Goal: Communication & Community: Answer question/provide support

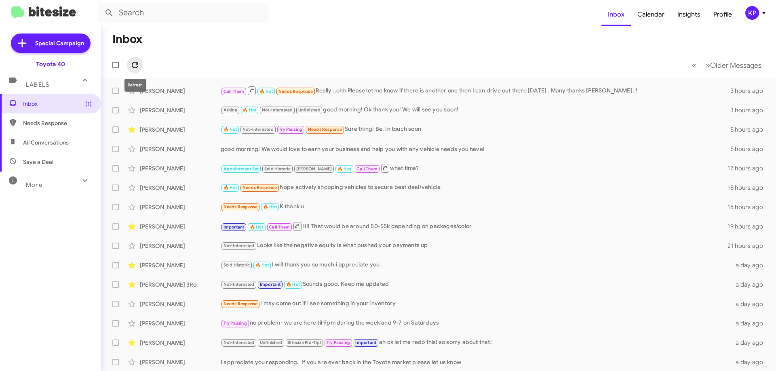
click at [133, 70] on icon at bounding box center [135, 65] width 10 height 10
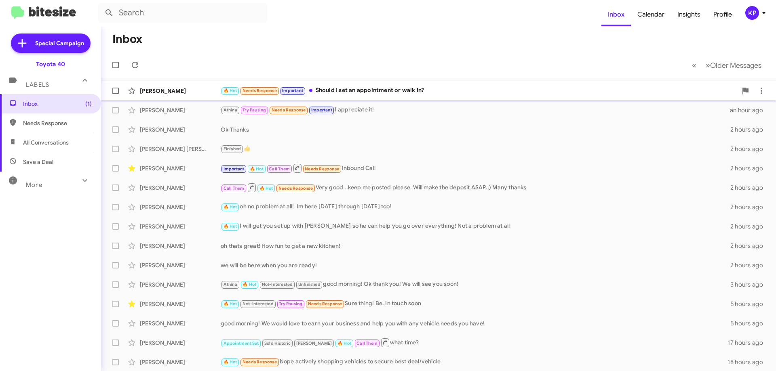
click at [196, 93] on div "[PERSON_NAME]" at bounding box center [180, 91] width 81 height 8
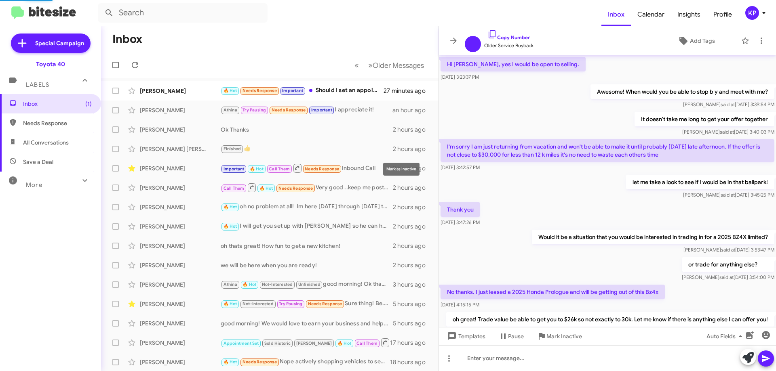
scroll to position [342, 0]
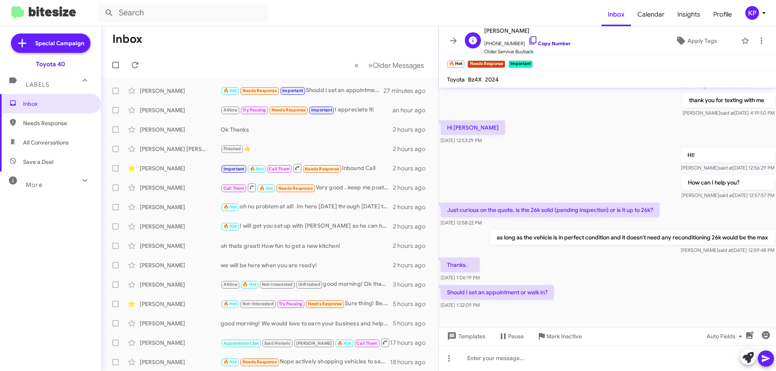
click at [543, 41] on link "Copy Number" at bounding box center [549, 43] width 42 height 6
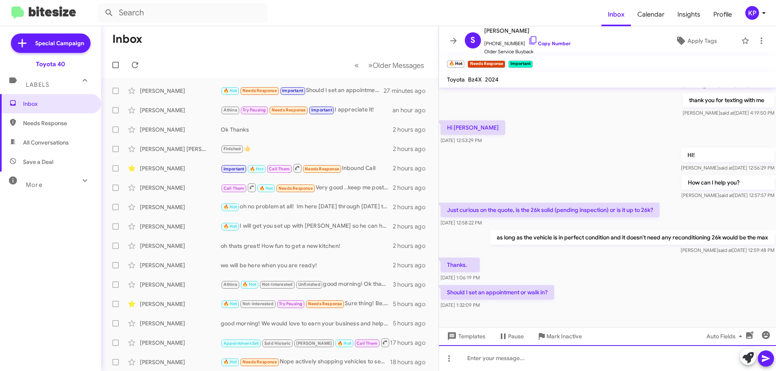
click at [549, 359] on div at bounding box center [607, 359] width 337 height 26
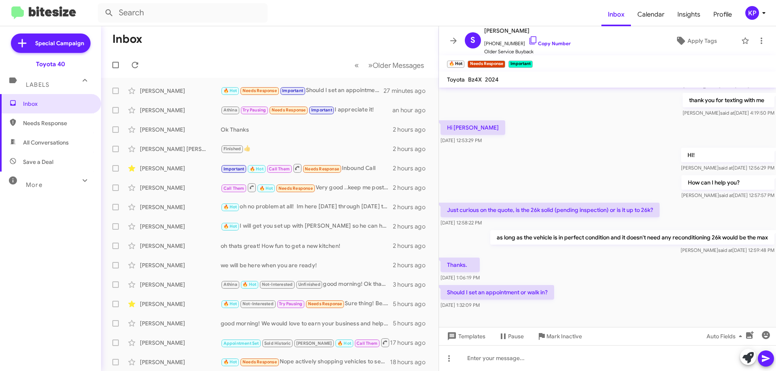
click at [507, 300] on p "Should I set an appointment or walk in?" at bounding box center [498, 292] width 114 height 15
copy p "Should I set an appointment or walk in?"
click at [604, 281] on div "Thanks. [DATE] 1:06:19 PM" at bounding box center [607, 269] width 337 height 27
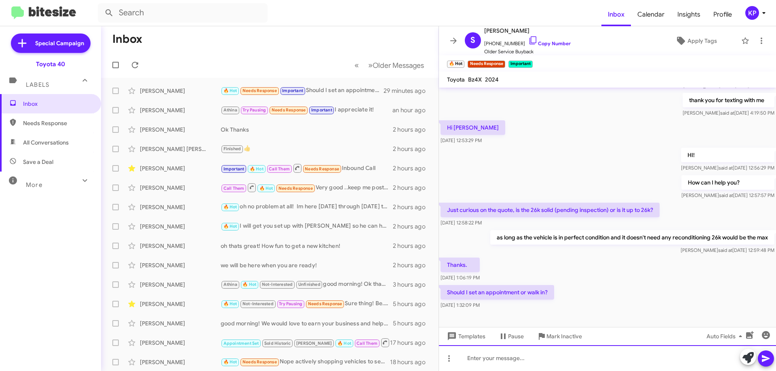
click at [541, 362] on div at bounding box center [607, 359] width 337 height 26
paste div
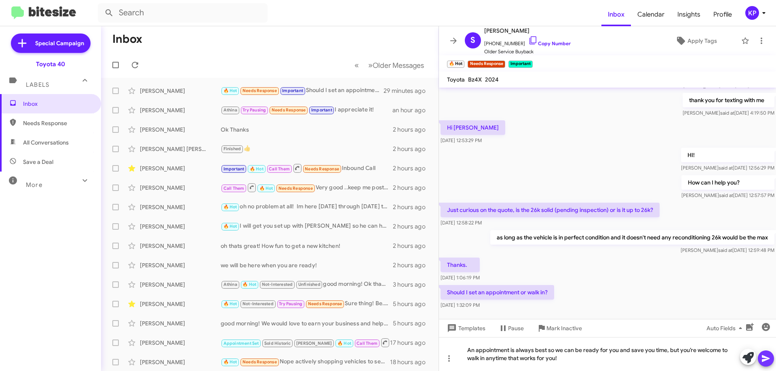
click at [766, 358] on icon at bounding box center [766, 359] width 8 height 7
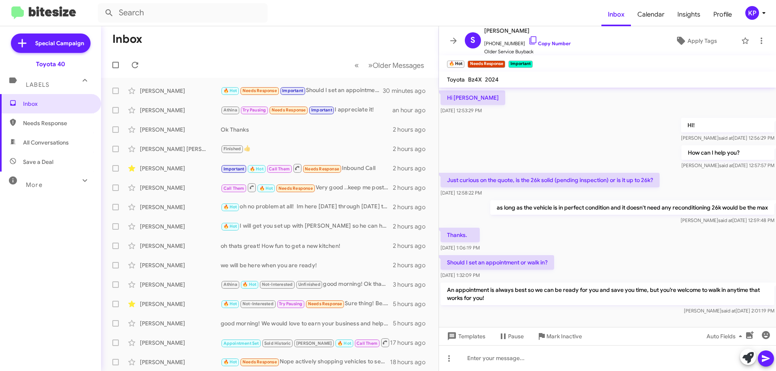
scroll to position [474, 0]
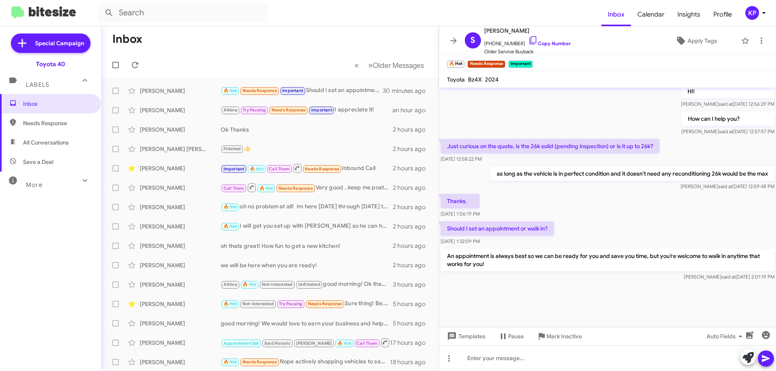
click at [450, 40] on icon at bounding box center [454, 41] width 10 height 10
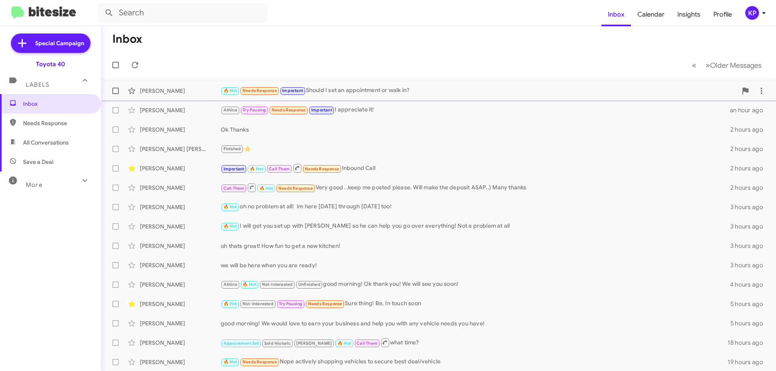
click at [193, 91] on div "[PERSON_NAME]" at bounding box center [180, 91] width 81 height 8
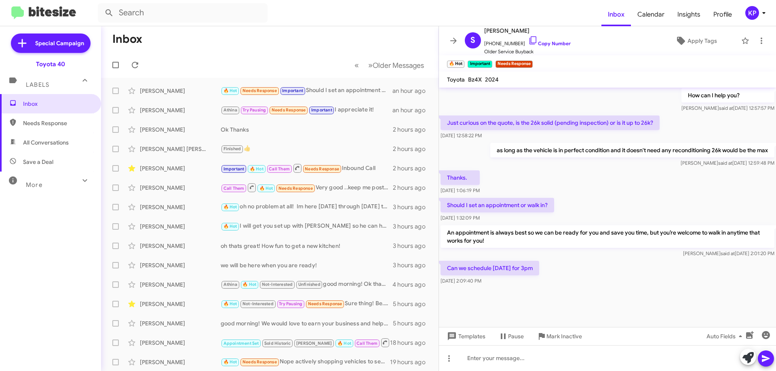
scroll to position [383, 0]
click at [127, 69] on span at bounding box center [135, 65] width 16 height 10
click at [452, 41] on icon at bounding box center [453, 41] width 6 height 6
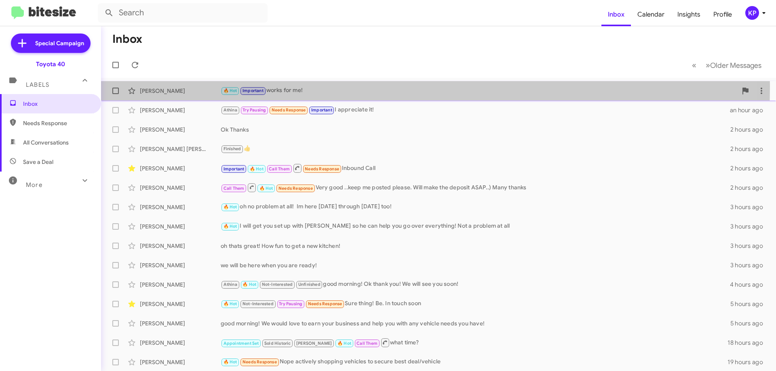
click at [199, 86] on div "[PERSON_NAME] 🔥 Hot Important works for me! a few seconds ago" at bounding box center [439, 91] width 662 height 16
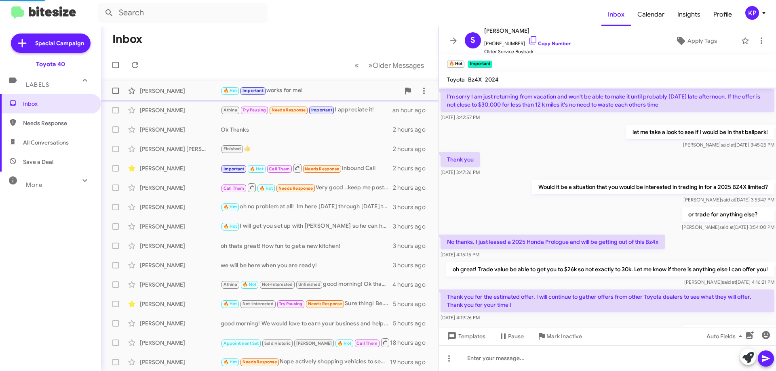
scroll to position [367, 0]
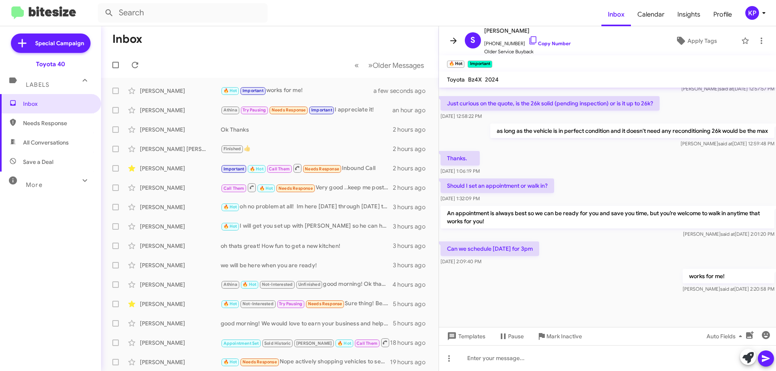
click at [452, 41] on icon at bounding box center [453, 41] width 6 height 6
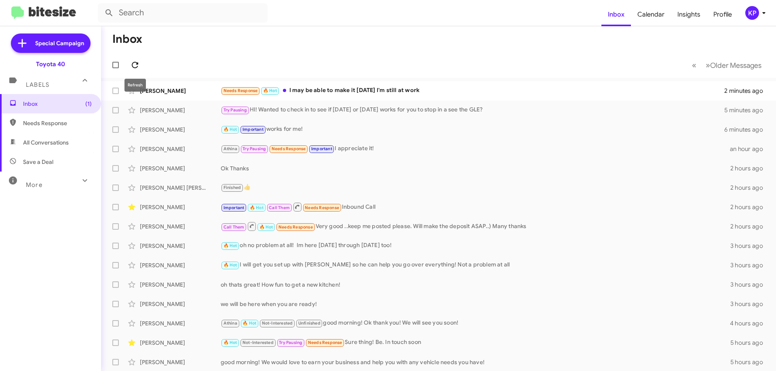
click at [129, 65] on span at bounding box center [135, 65] width 16 height 10
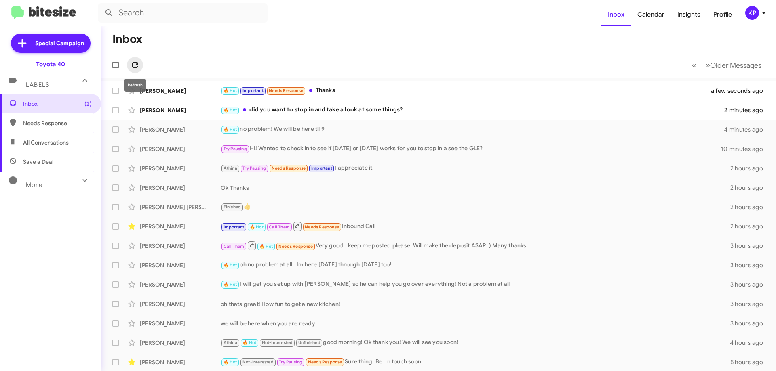
click at [137, 63] on icon at bounding box center [135, 65] width 6 height 6
